Goal: Use online tool/utility: Utilize a website feature to perform a specific function

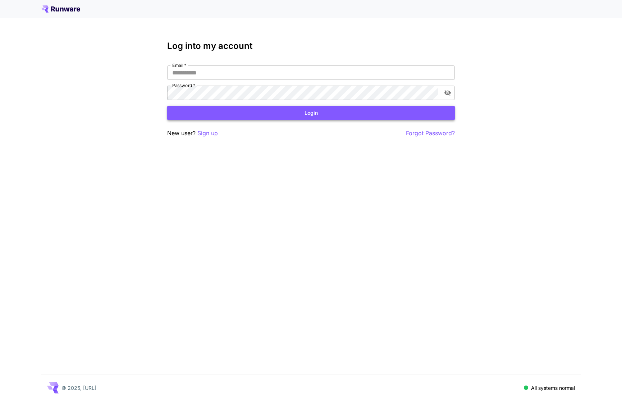
type input "**********"
click at [229, 113] on button "Login" at bounding box center [311, 113] width 288 height 15
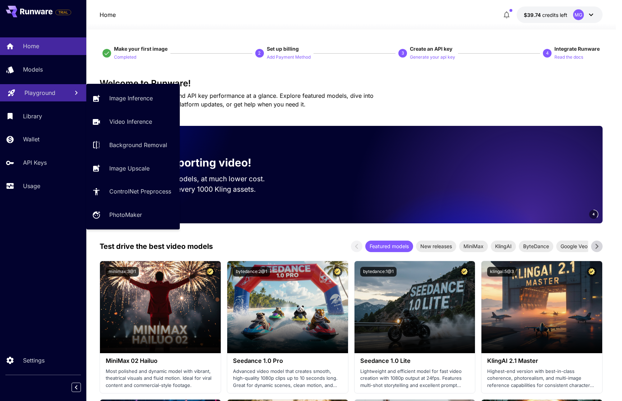
click at [35, 94] on p "Playground" at bounding box center [39, 92] width 31 height 9
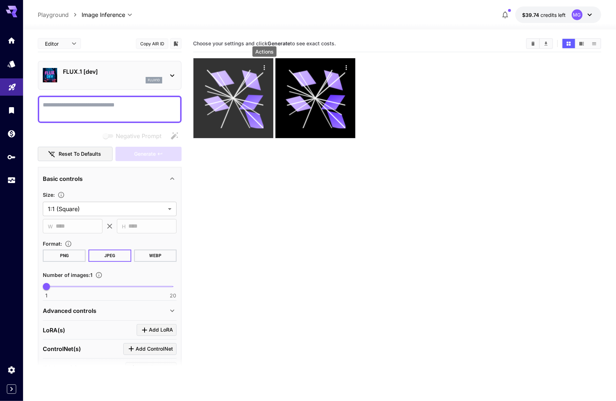
click at [265, 68] on icon "Actions" at bounding box center [264, 67] width 7 height 7
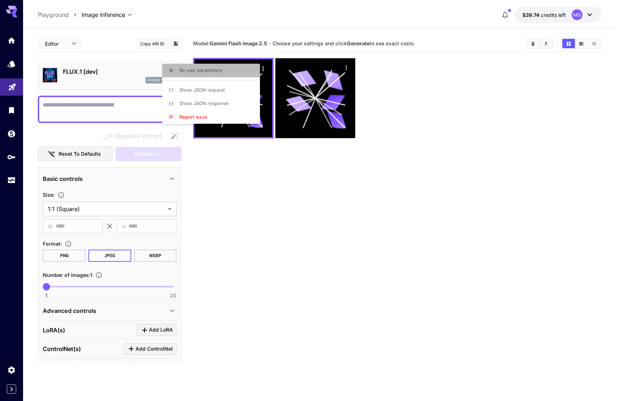
click at [221, 73] on p "Re-use parameters" at bounding box center [200, 70] width 43 height 7
type textarea "**********"
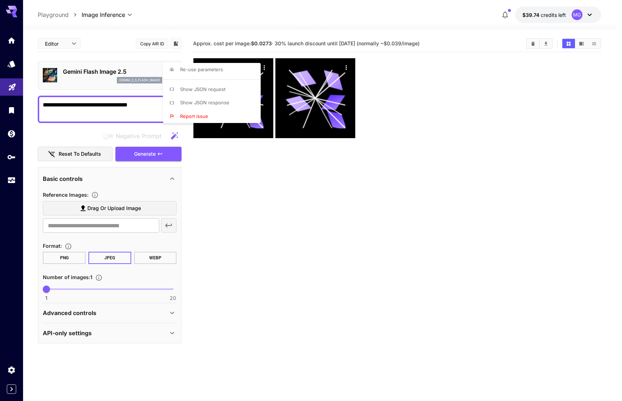
click at [346, 68] on div at bounding box center [311, 200] width 622 height 401
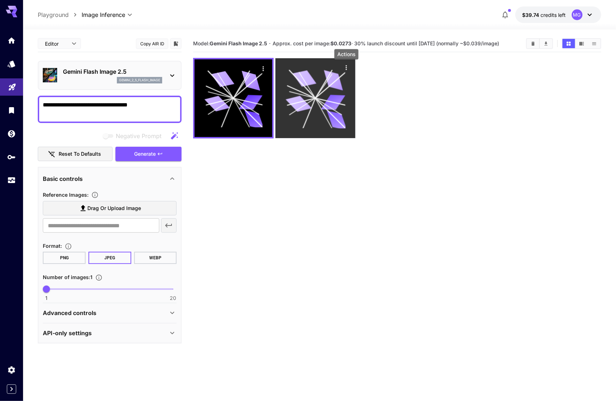
click at [345, 70] on icon "Actions" at bounding box center [346, 67] width 7 height 7
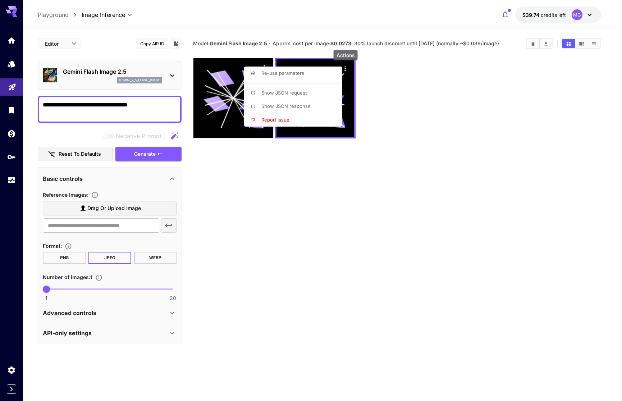
click at [297, 76] on span "Re-use parameters" at bounding box center [282, 73] width 43 height 6
type textarea "**********"
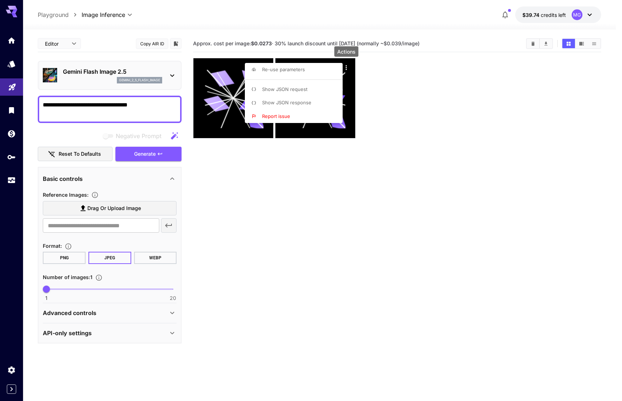
click at [402, 82] on div at bounding box center [311, 200] width 622 height 401
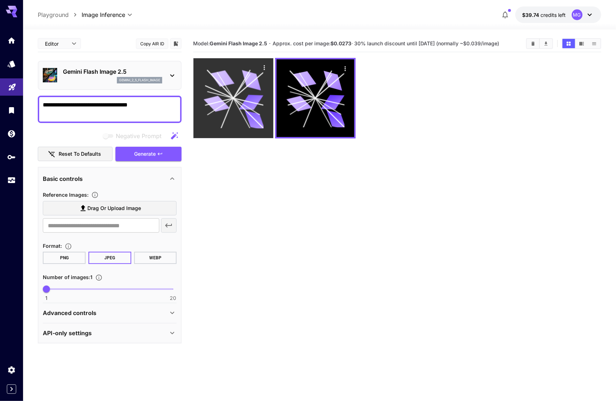
click at [248, 101] on icon at bounding box center [251, 102] width 24 height 15
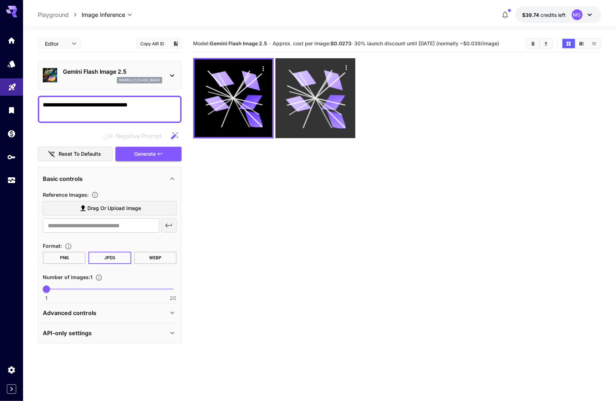
click at [314, 101] on icon at bounding box center [301, 101] width 28 height 7
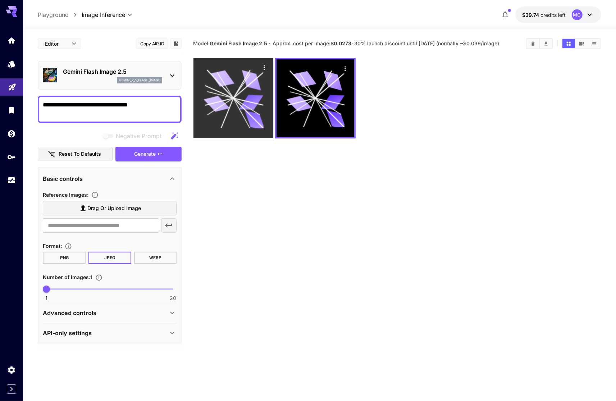
click at [233, 88] on icon at bounding box center [234, 98] width 60 height 60
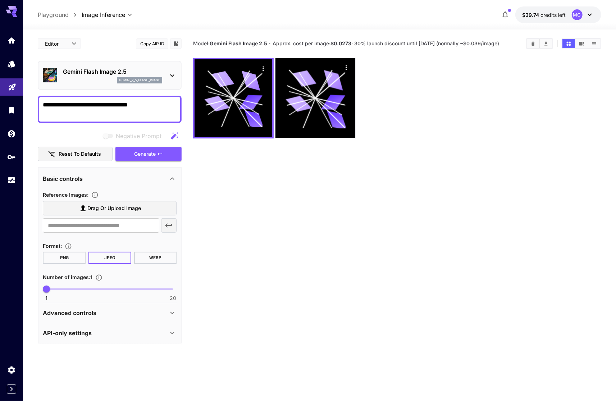
click at [173, 75] on icon at bounding box center [172, 75] width 4 height 3
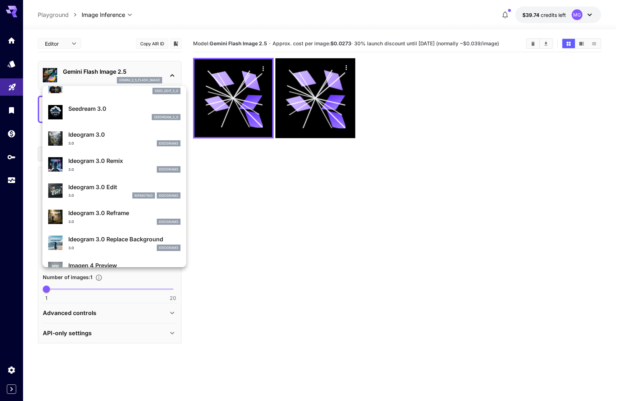
scroll to position [176, 0]
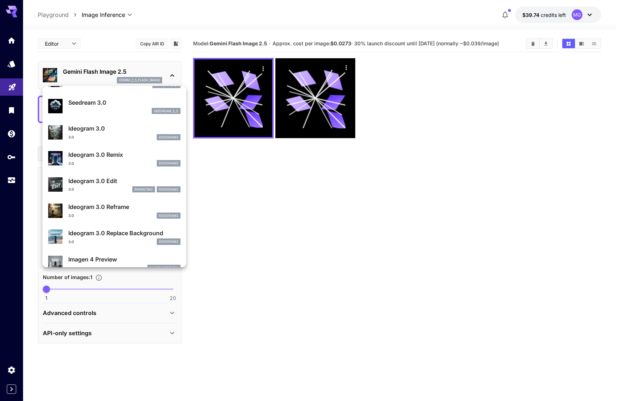
click at [116, 132] on p "Ideogram 3.0" at bounding box center [124, 128] width 112 height 9
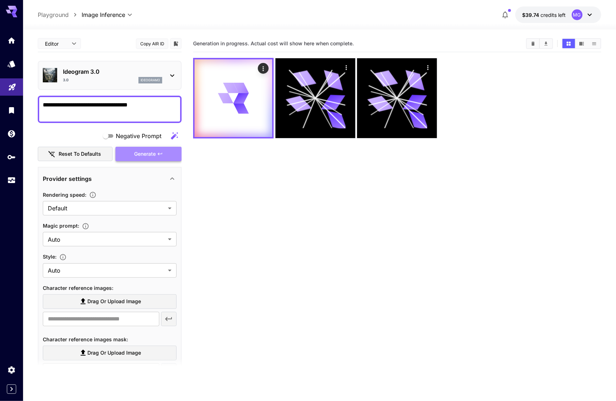
click at [138, 153] on span "Generate" at bounding box center [145, 154] width 22 height 9
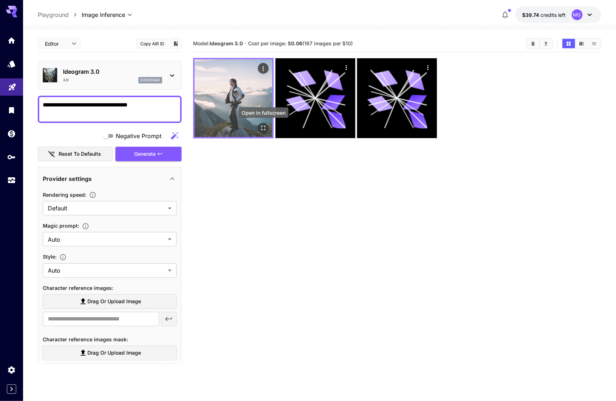
click at [265, 127] on icon "Open in fullscreen" at bounding box center [263, 127] width 7 height 7
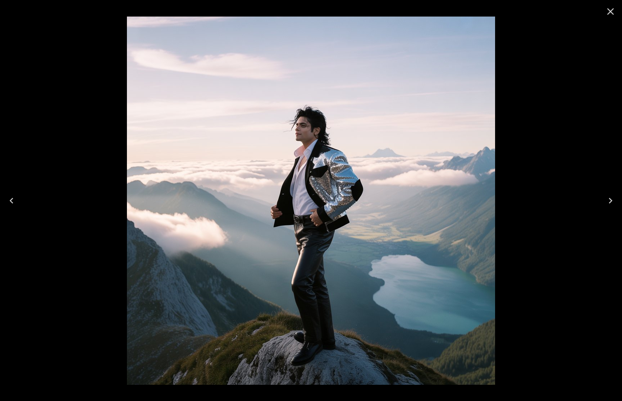
click at [611, 13] on icon "Close" at bounding box center [611, 12] width 12 height 12
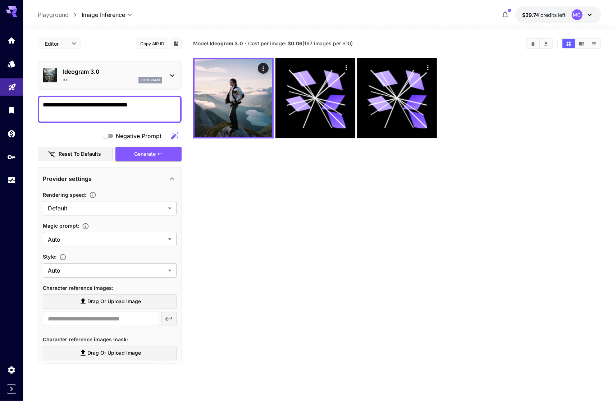
click at [168, 74] on icon at bounding box center [172, 75] width 9 height 9
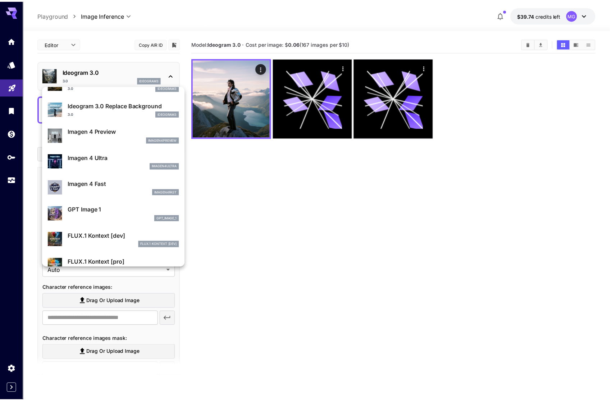
scroll to position [297, 0]
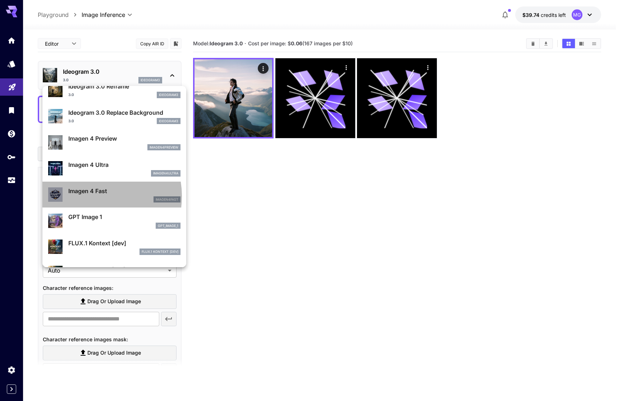
click at [91, 196] on div "imagen4fast" at bounding box center [124, 199] width 112 height 6
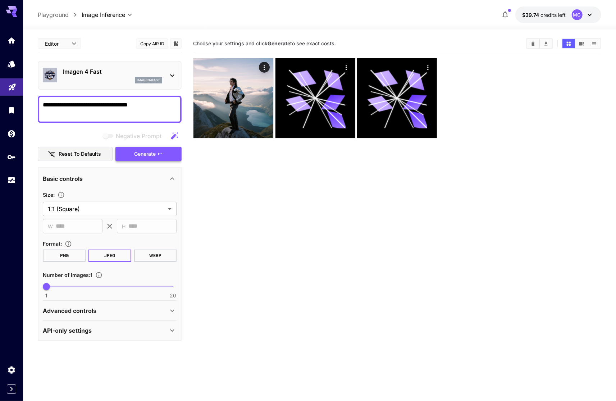
click at [135, 155] on span "Generate" at bounding box center [145, 154] width 22 height 9
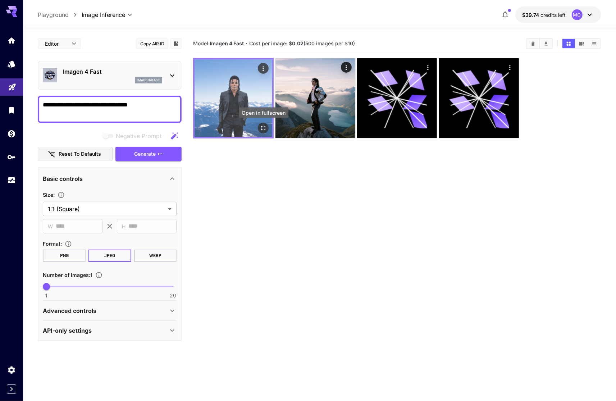
click at [263, 128] on icon "Open in fullscreen" at bounding box center [263, 127] width 7 height 7
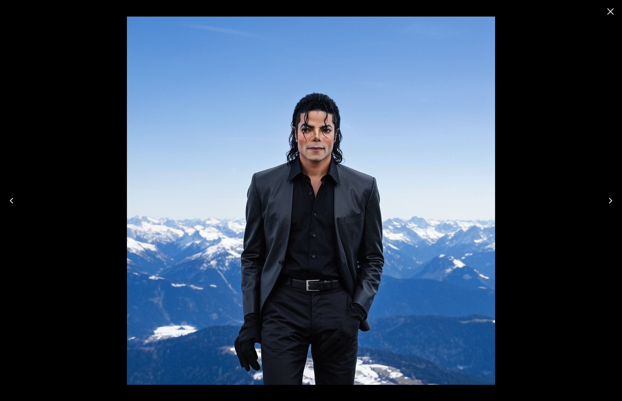
click at [609, 11] on icon "Close" at bounding box center [611, 12] width 12 height 12
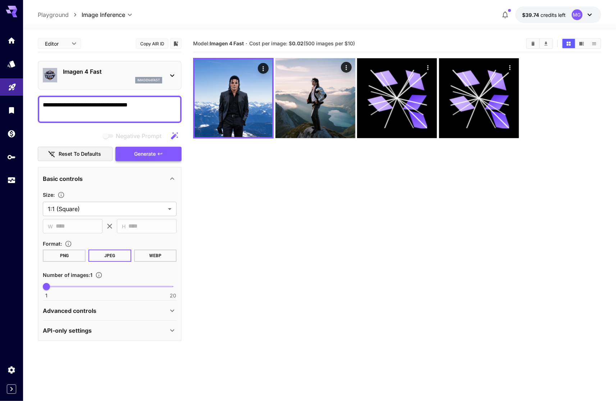
click at [140, 155] on span "Generate" at bounding box center [145, 154] width 22 height 9
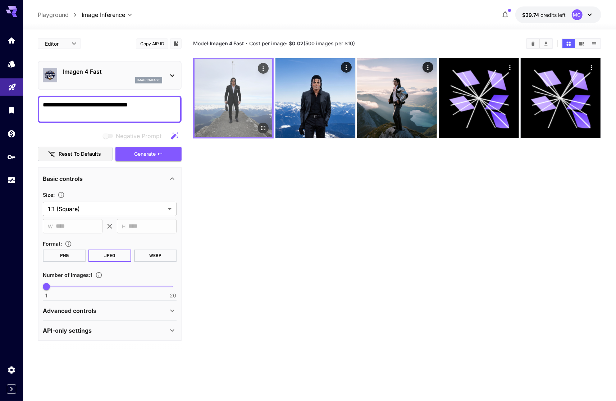
click at [239, 92] on img at bounding box center [234, 98] width 78 height 78
click at [264, 127] on icon "Open in fullscreen" at bounding box center [263, 127] width 7 height 7
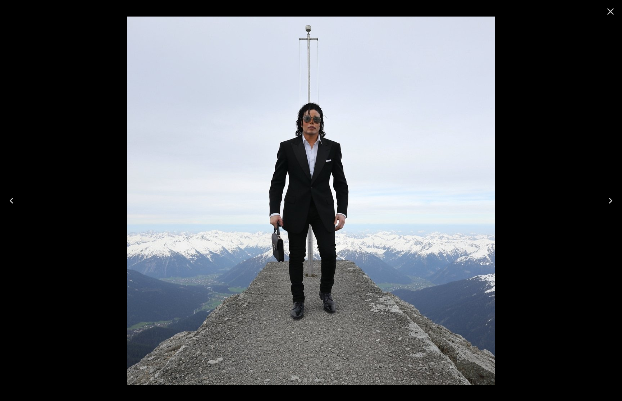
click at [611, 10] on icon "Close" at bounding box center [611, 12] width 12 height 12
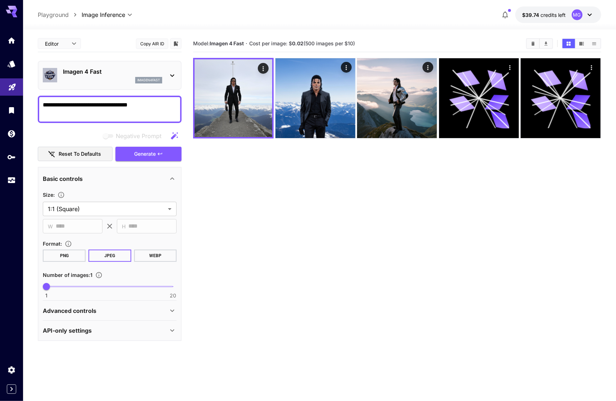
click at [345, 194] on section "Model: Imagen 4 Fast · Cost per image: $ 0.02 (500 images per $10)" at bounding box center [397, 235] width 408 height 401
